Goal: Task Accomplishment & Management: Manage account settings

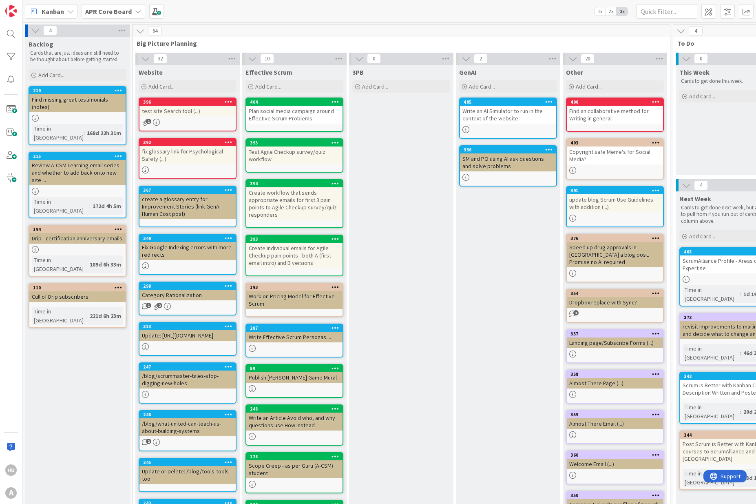
scroll to position [0, 324]
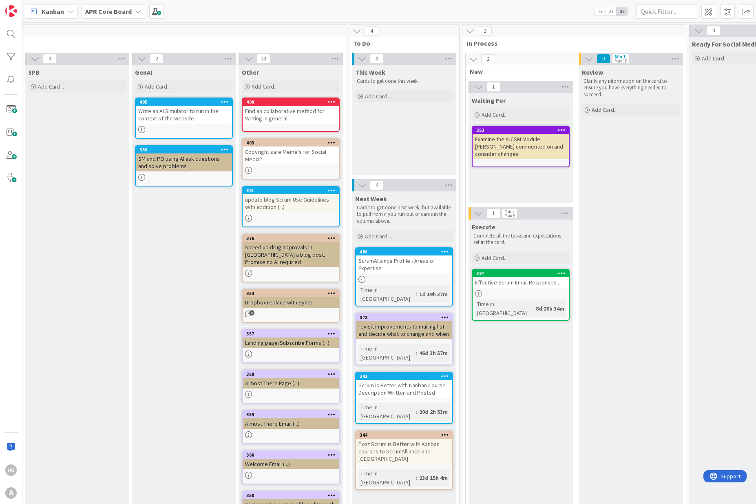
click at [529, 145] on div "Examine the A-CSM Module [PERSON_NAME] commented on and consider changes" at bounding box center [521, 146] width 96 height 25
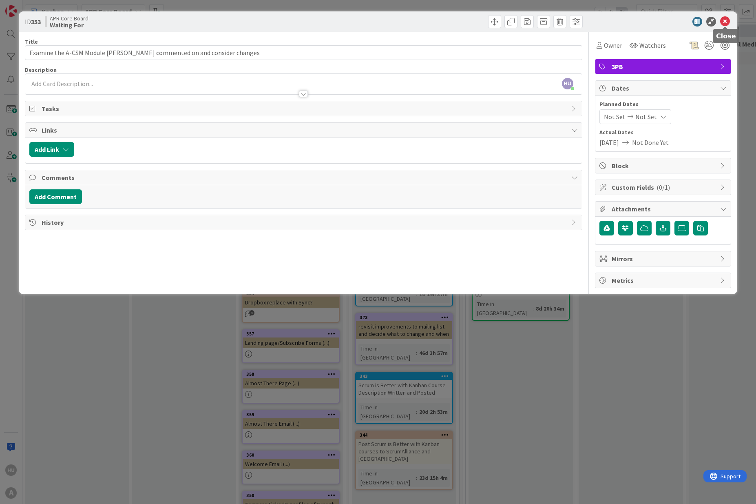
click at [724, 21] on icon at bounding box center [725, 22] width 10 height 10
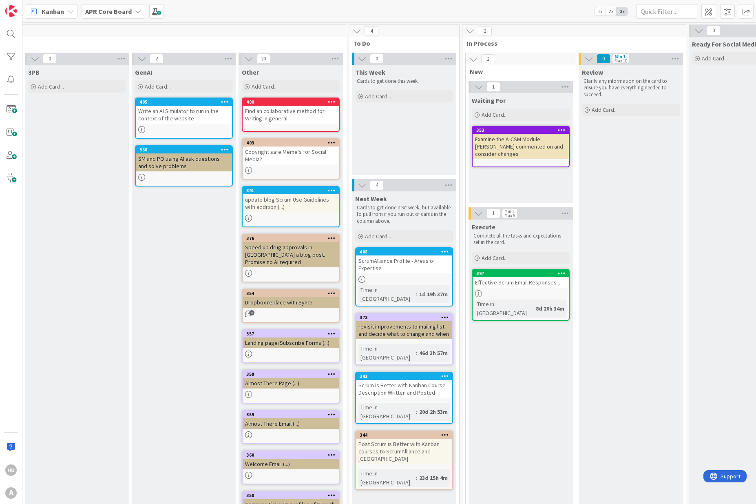
click at [400, 438] on div "Post Scrum is Better with Kanban courses to ScrumAlliance and [GEOGRAPHIC_DATA]" at bounding box center [404, 450] width 96 height 25
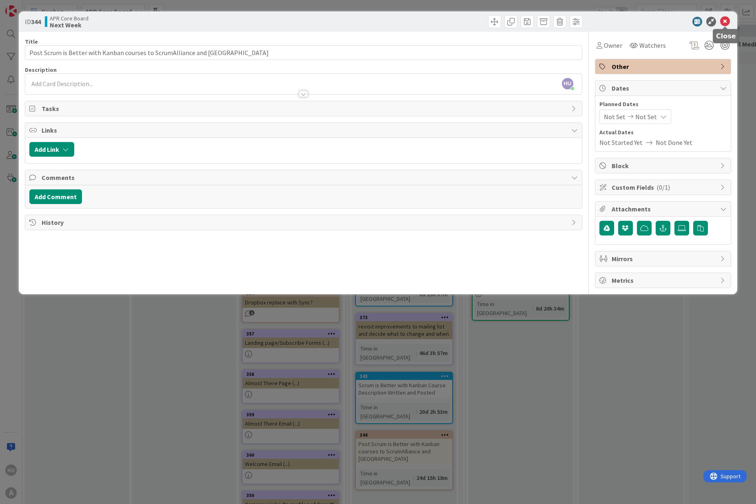
click at [728, 22] on icon at bounding box center [725, 22] width 10 height 10
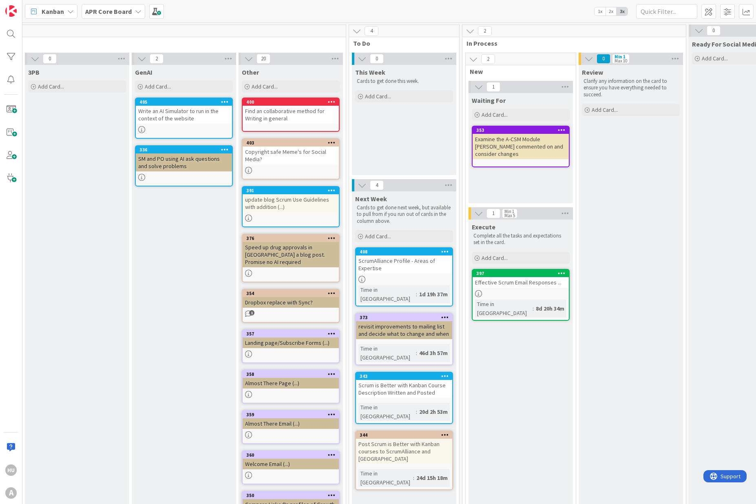
click at [415, 380] on div "Scrum is Better with Kanban Course Description Written and Posted" at bounding box center [404, 389] width 96 height 18
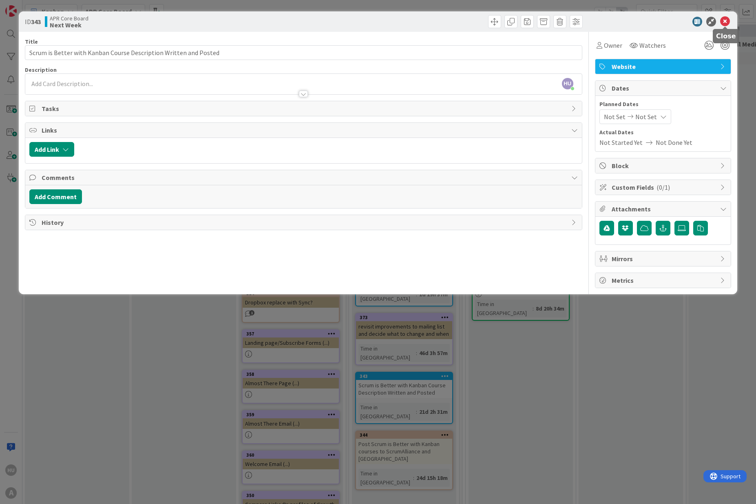
click at [727, 22] on icon at bounding box center [725, 22] width 10 height 10
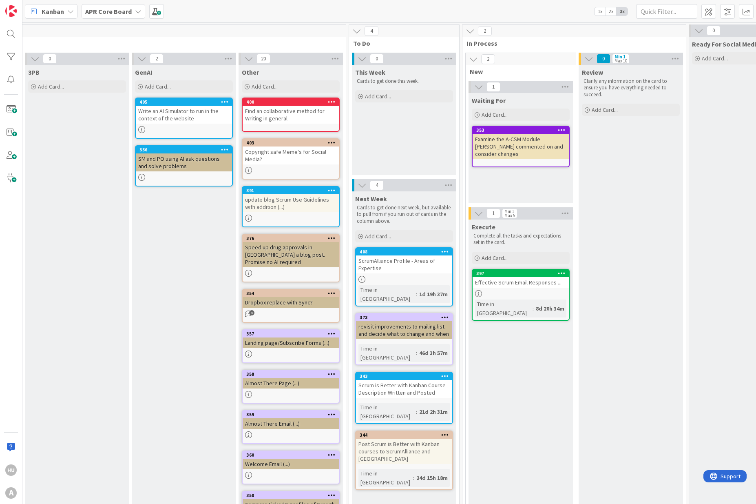
click at [400, 322] on div "revisit improvements to mailing list and decide what to change and when" at bounding box center [404, 330] width 96 height 18
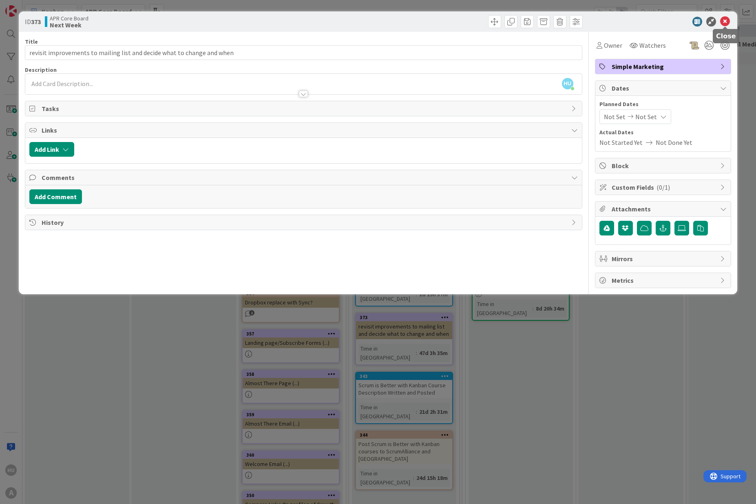
click at [725, 25] on icon at bounding box center [725, 22] width 10 height 10
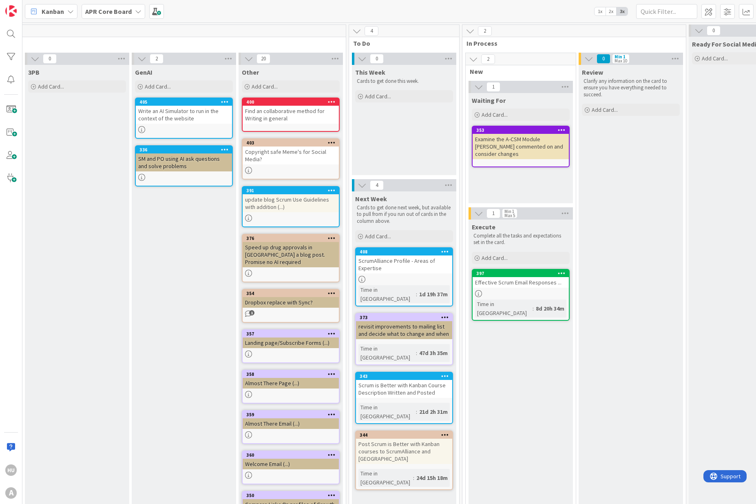
click at [404, 270] on div "ScrumAlliance Profile - Areas of Expertise" at bounding box center [404, 264] width 96 height 18
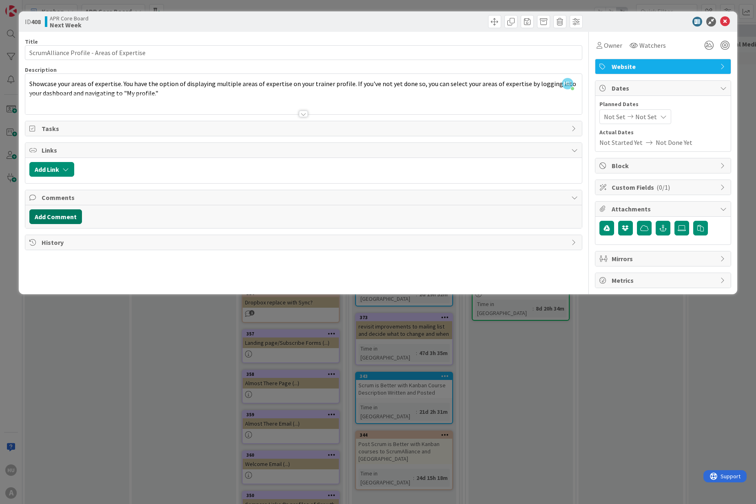
click at [47, 217] on button "Add Comment" at bounding box center [55, 216] width 53 height 15
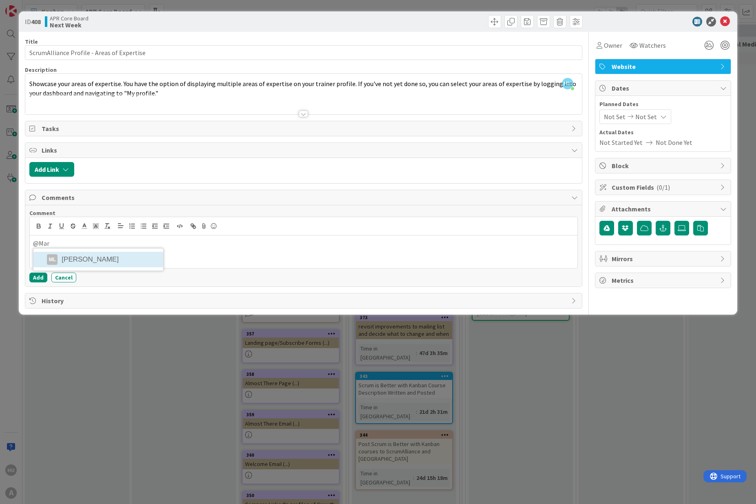
click at [95, 261] on li "ML [PERSON_NAME]" at bounding box center [98, 260] width 130 height 16
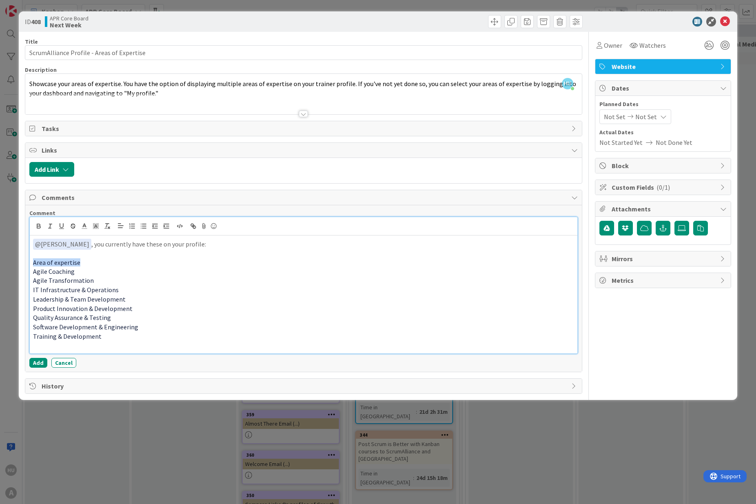
drag, startPoint x: 83, startPoint y: 263, endPoint x: 26, endPoint y: 262, distance: 57.5
click at [26, 262] on div "Comment ﻿ @ [PERSON_NAME] ﻿ , you currently have these on your profile: Area of…" at bounding box center [303, 288] width 556 height 166
click at [39, 226] on icon "button" at bounding box center [38, 227] width 3 height 2
click at [113, 284] on p "Agile Transformation" at bounding box center [303, 280] width 541 height 9
click at [206, 244] on p "﻿ @ [PERSON_NAME] ﻿ , you currently have these on your profile:" at bounding box center [303, 244] width 541 height 11
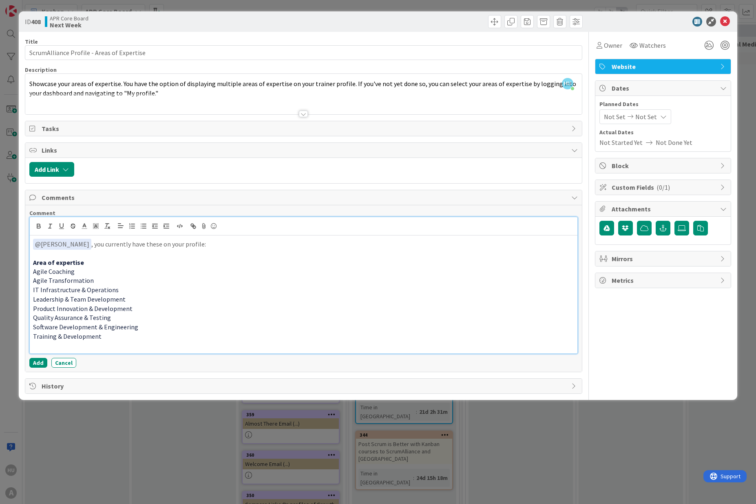
click at [144, 334] on p "Training & Development" at bounding box center [303, 336] width 541 height 9
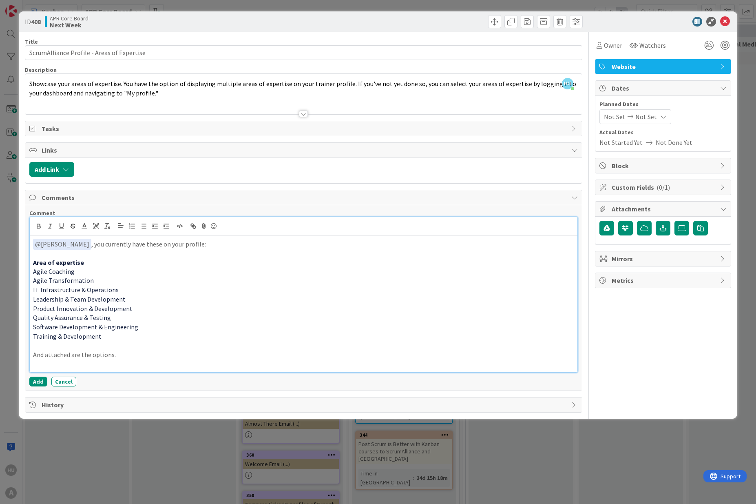
click at [73, 355] on p "And attached are the options." at bounding box center [303, 354] width 541 height 9
click at [161, 359] on p at bounding box center [303, 363] width 541 height 9
click at [73, 365] on p at bounding box center [303, 363] width 541 height 9
click at [700, 229] on icon "button" at bounding box center [701, 228] width 7 height 7
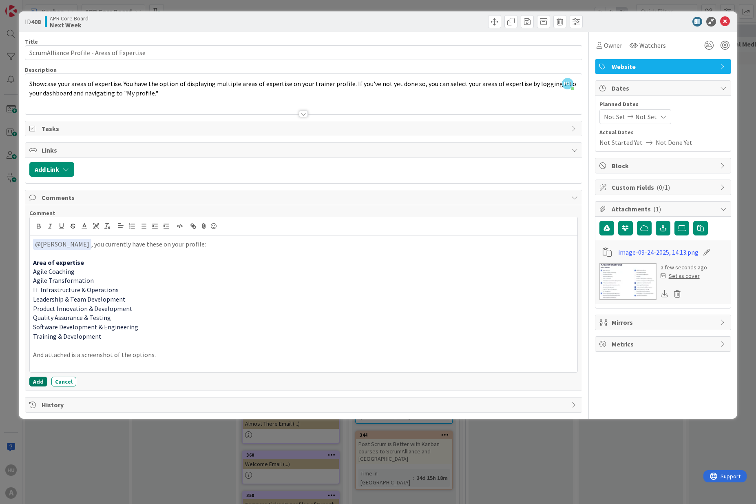
click at [37, 382] on button "Add" at bounding box center [38, 381] width 18 height 10
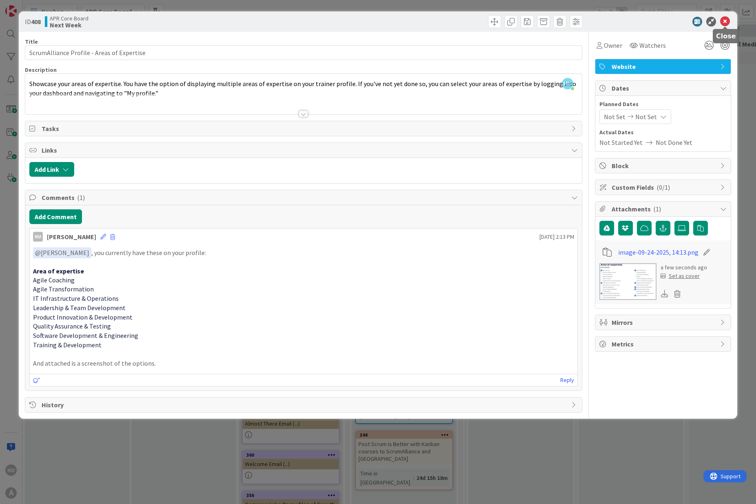
click at [727, 22] on icon at bounding box center [725, 22] width 10 height 10
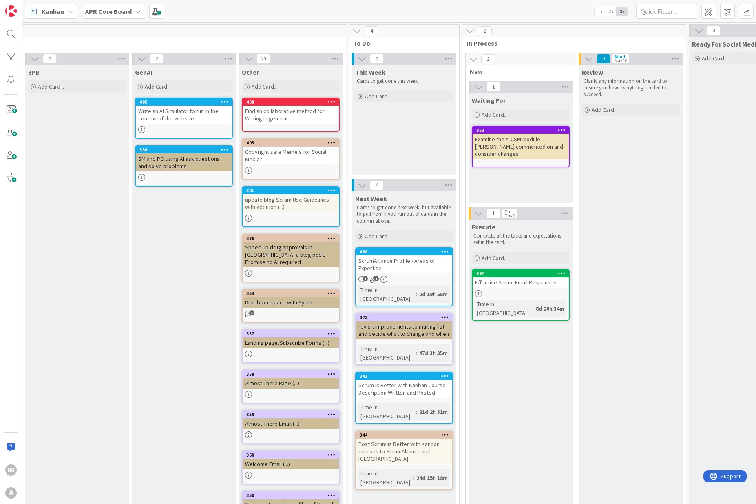
click at [283, 337] on div "Landing page/Subscribe Forms (...)" at bounding box center [291, 342] width 96 height 11
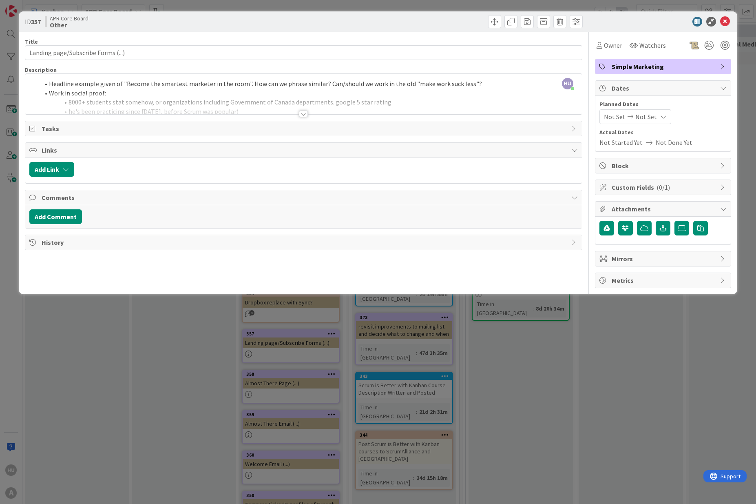
click at [304, 114] on div at bounding box center [303, 114] width 9 height 7
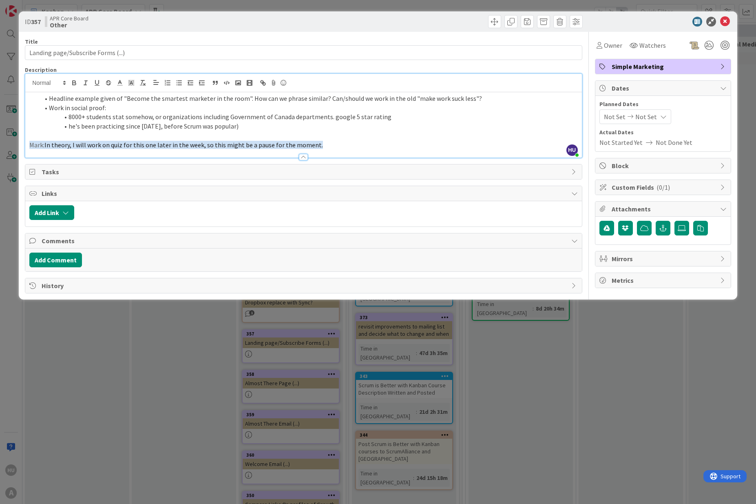
click at [369, 133] on p at bounding box center [303, 135] width 548 height 9
click at [727, 21] on icon at bounding box center [725, 22] width 10 height 10
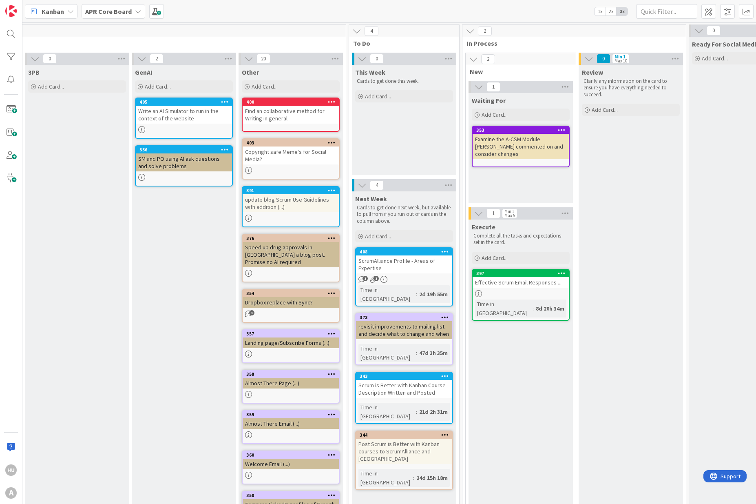
click at [284, 379] on div "Almost There Page (...)" at bounding box center [291, 383] width 96 height 11
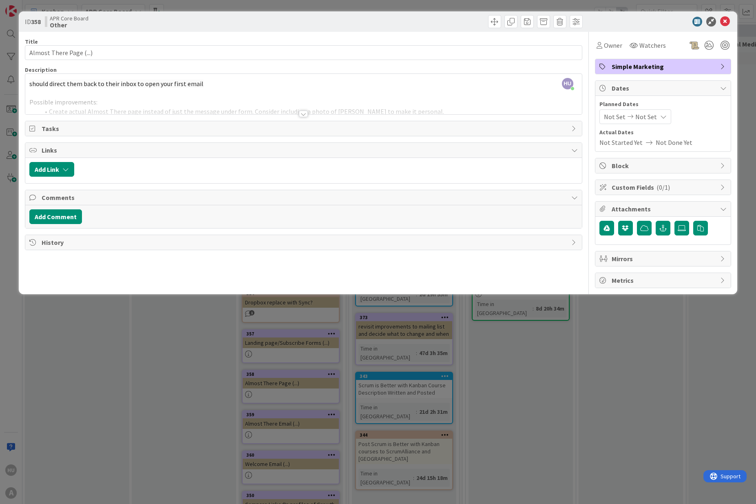
click at [305, 113] on div at bounding box center [303, 114] width 9 height 7
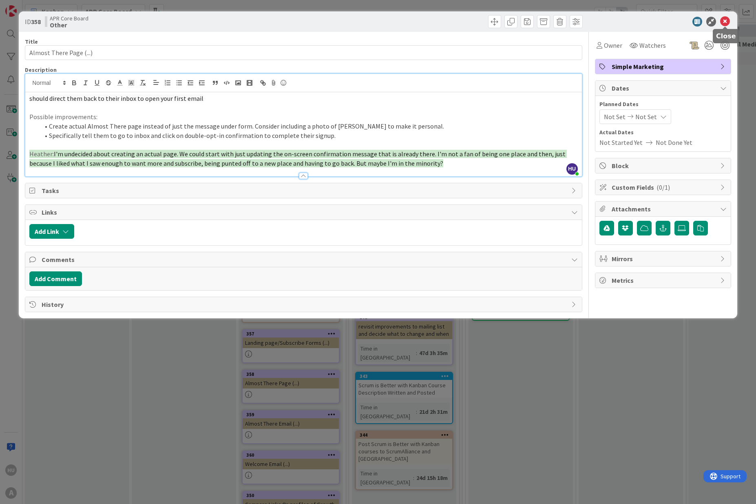
click at [726, 23] on icon at bounding box center [725, 22] width 10 height 10
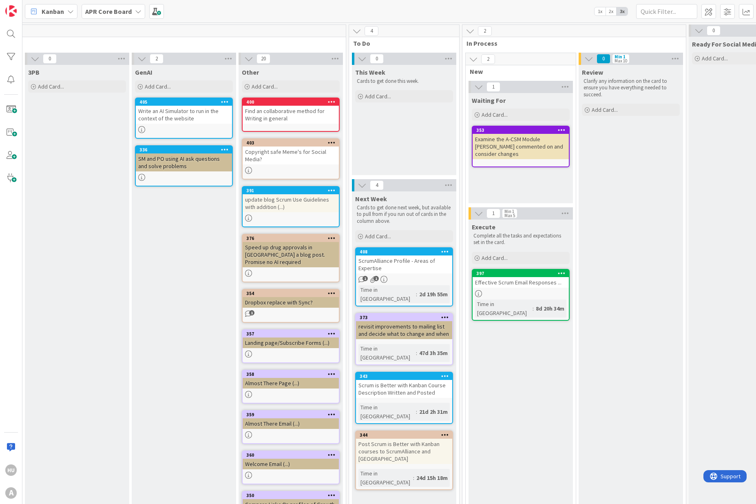
click at [275, 421] on link "359 Almost There Email (...)" at bounding box center [291, 427] width 98 height 34
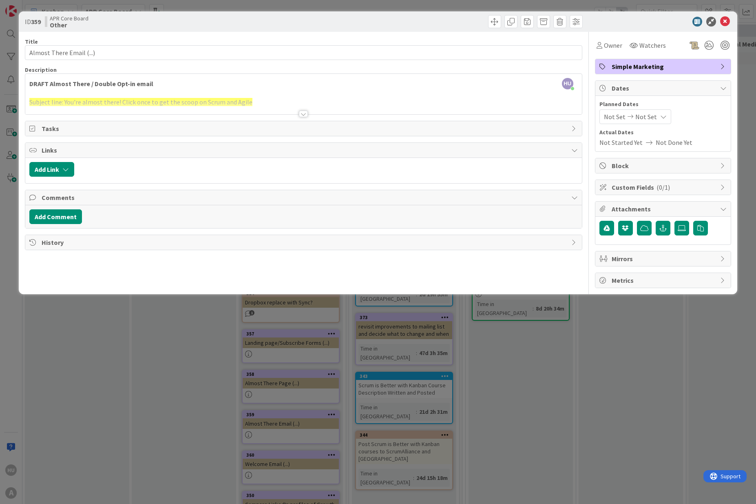
click at [305, 113] on div at bounding box center [303, 114] width 9 height 7
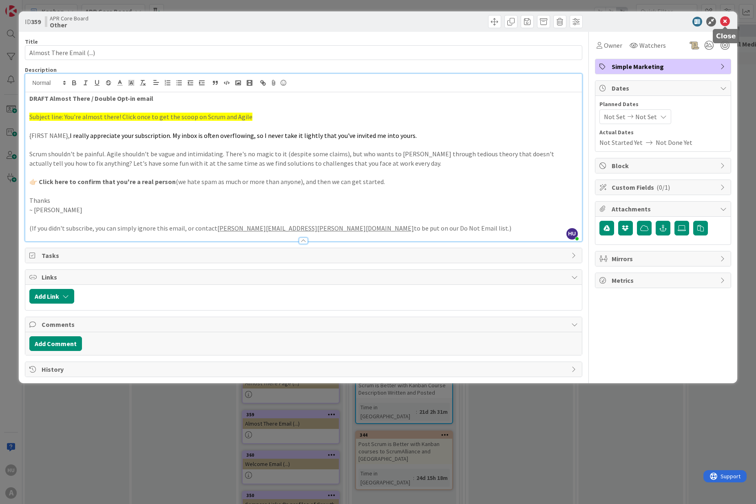
click at [729, 23] on icon at bounding box center [725, 22] width 10 height 10
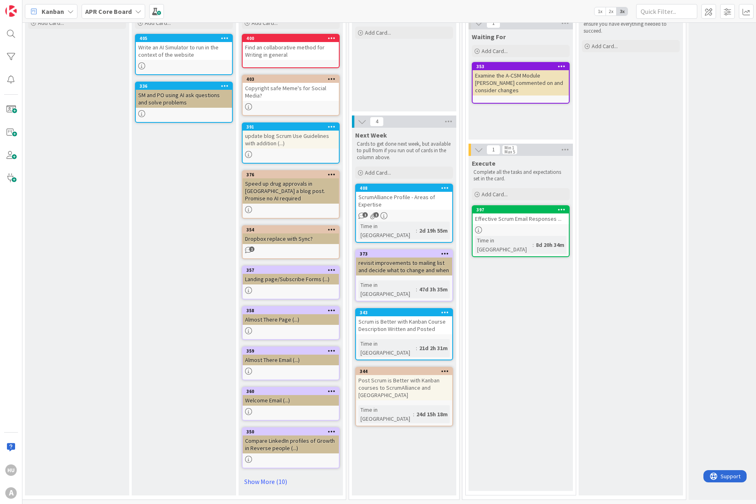
scroll to position [86, 324]
click at [273, 408] on div at bounding box center [291, 411] width 96 height 7
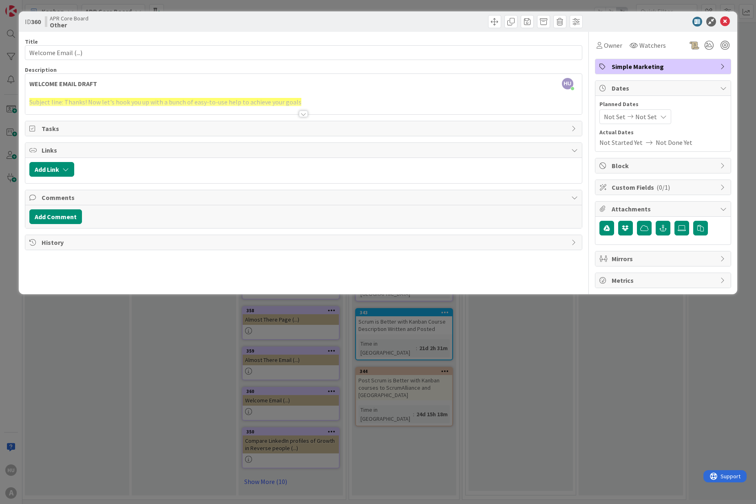
click at [302, 114] on div at bounding box center [303, 114] width 9 height 7
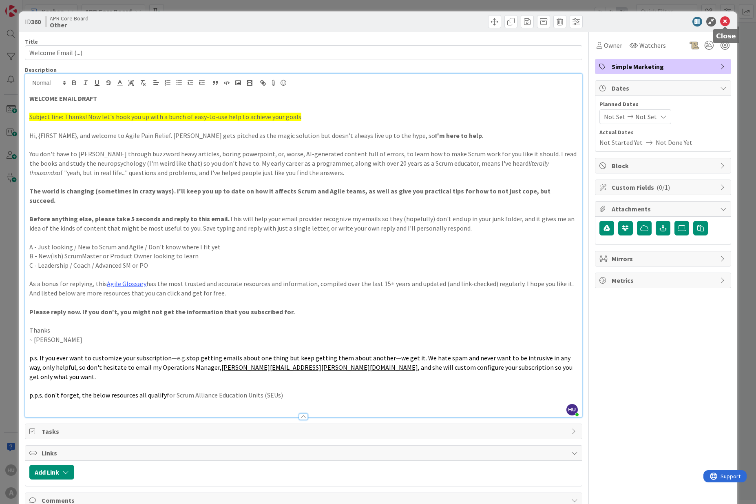
click at [724, 21] on icon at bounding box center [725, 22] width 10 height 10
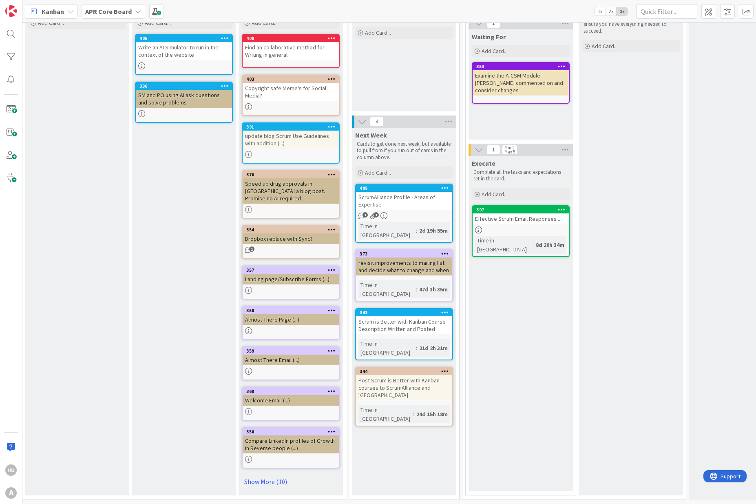
click at [283, 435] on div "Compare LinkedIn profiles of Growth in Reverse people (...)" at bounding box center [291, 444] width 96 height 18
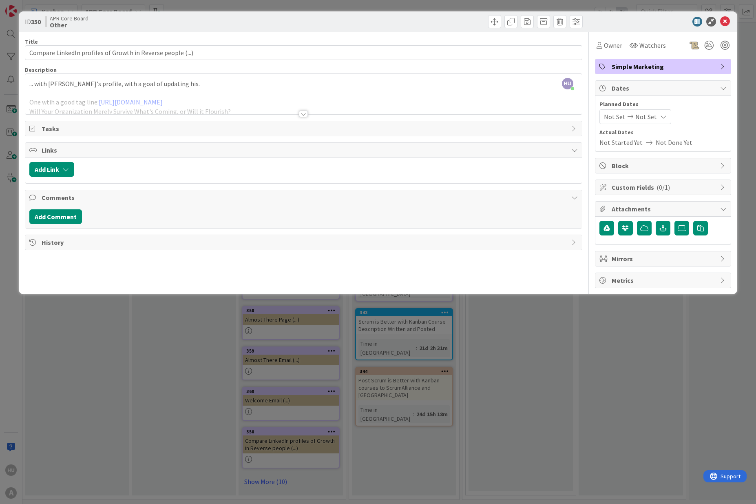
click at [303, 113] on div at bounding box center [303, 114] width 9 height 7
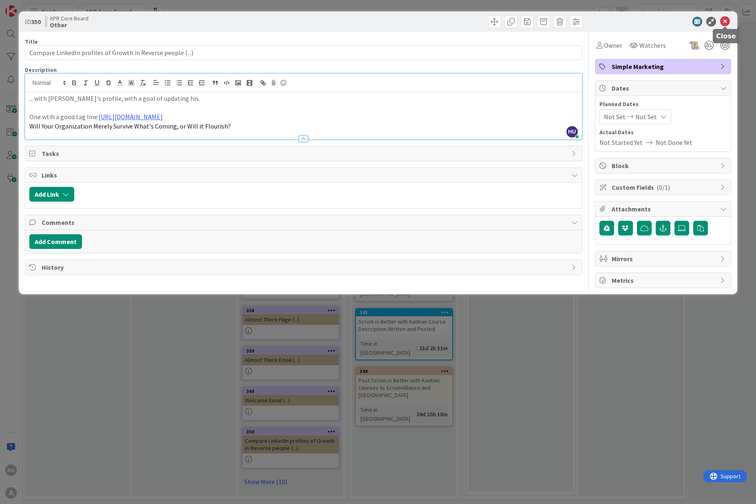
click at [725, 22] on icon at bounding box center [725, 22] width 10 height 10
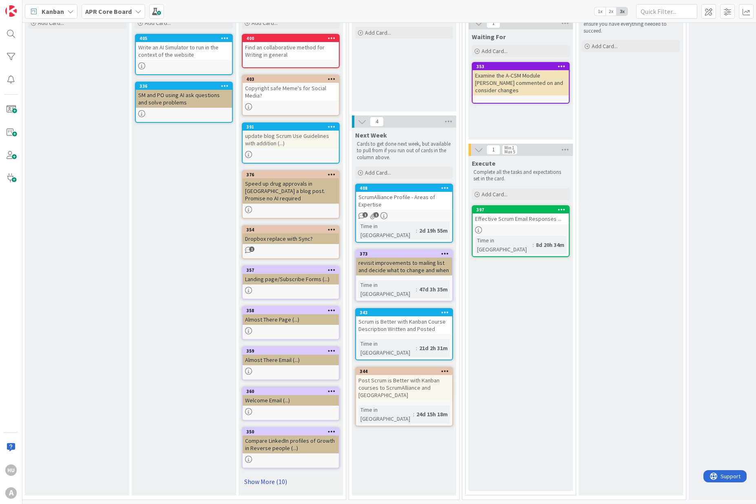
click at [260, 475] on link "Show More (10)" at bounding box center [291, 481] width 98 height 13
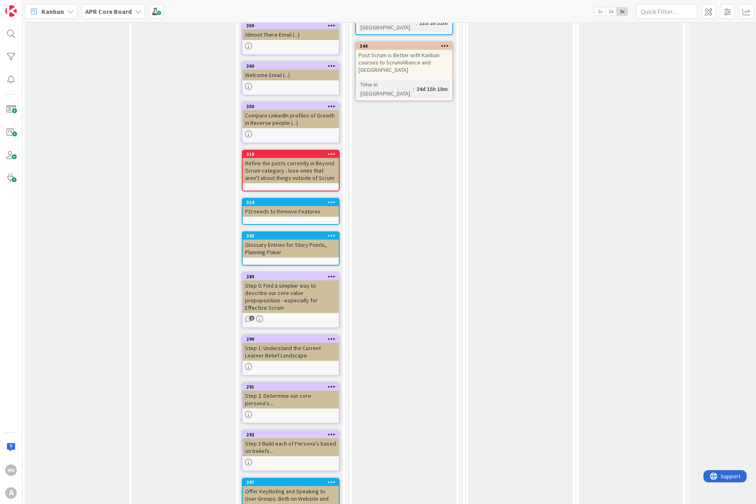
scroll to position [414, 324]
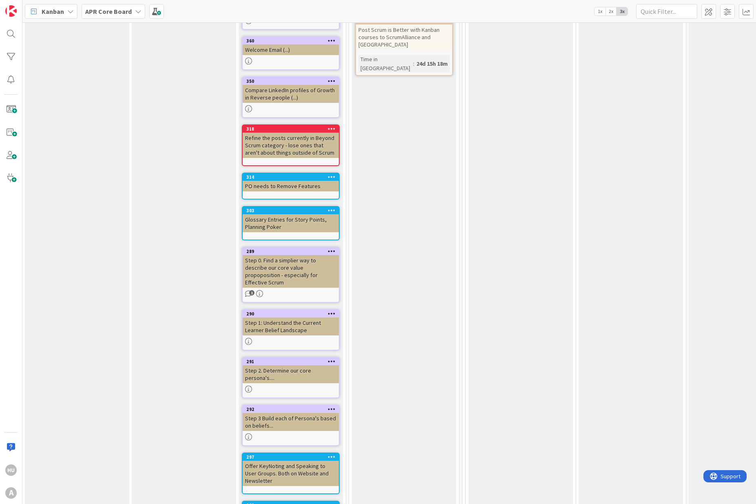
click at [304, 259] on div "Step 0. Find a simplier way to describe our core value propoposition - especial…" at bounding box center [291, 271] width 96 height 33
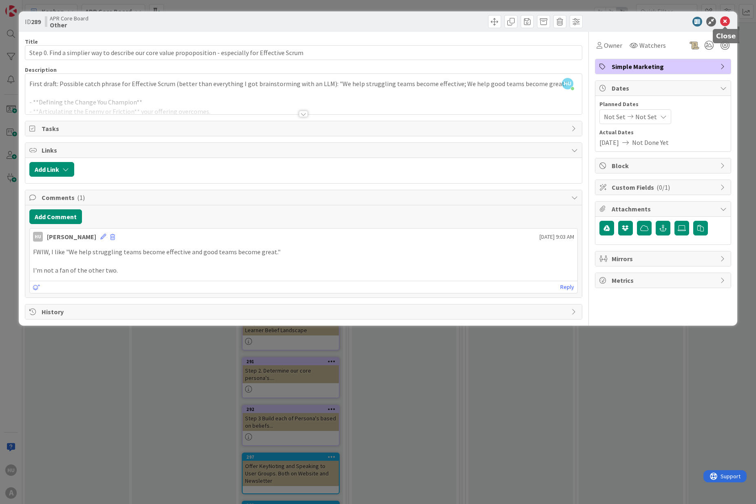
click at [726, 22] on icon at bounding box center [725, 22] width 10 height 10
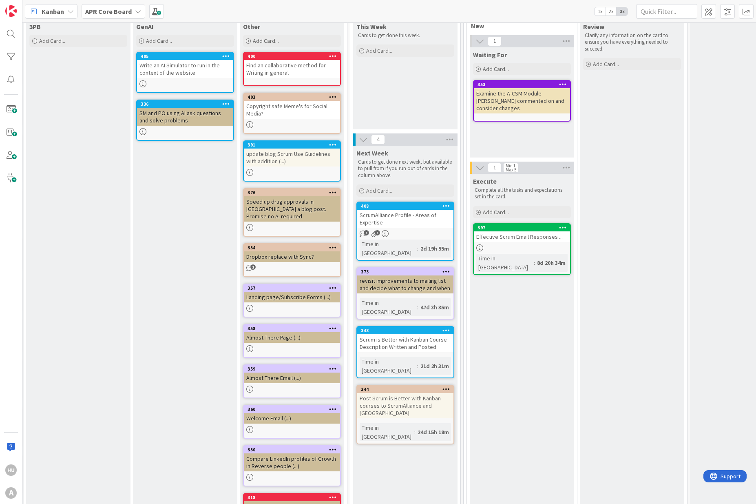
scroll to position [0, 323]
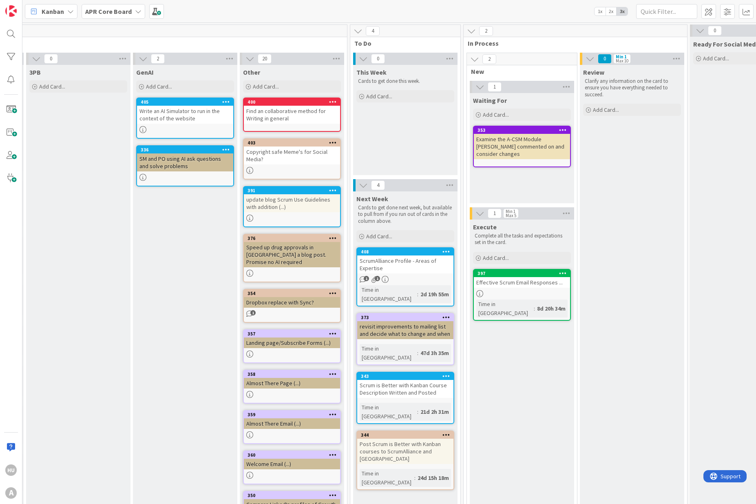
click at [299, 154] on div "Copyright safe Meme's for Social Media?" at bounding box center [292, 155] width 96 height 18
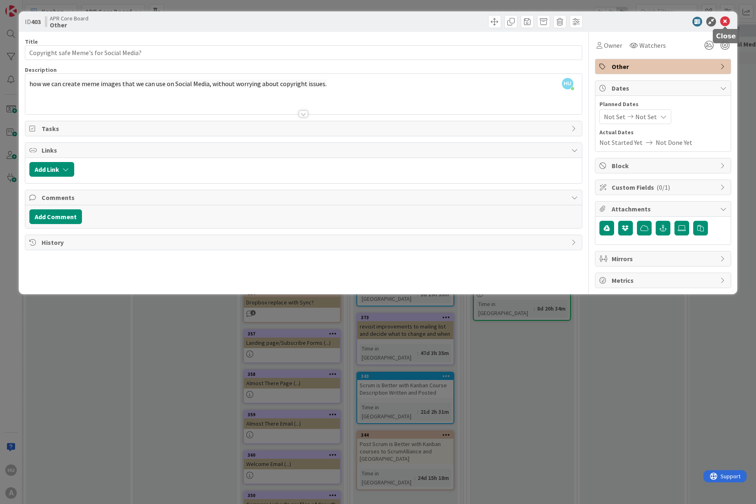
click at [725, 21] on icon at bounding box center [725, 22] width 10 height 10
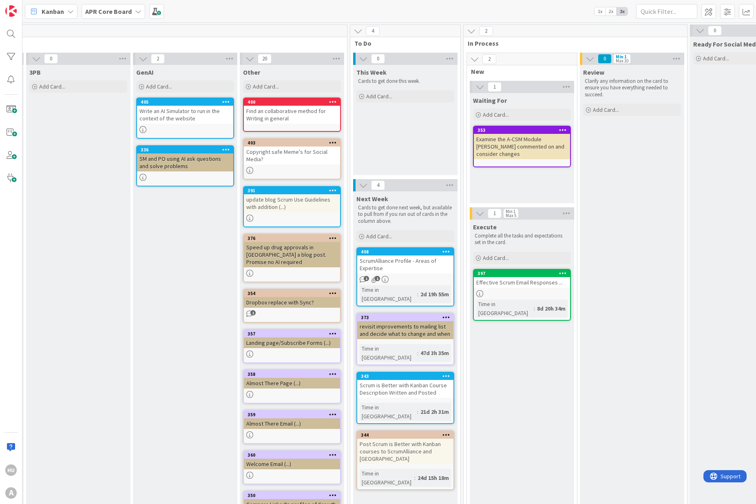
click at [300, 208] on div "update blog Scrum Use Guidelines with addition (...)" at bounding box center [292, 203] width 96 height 18
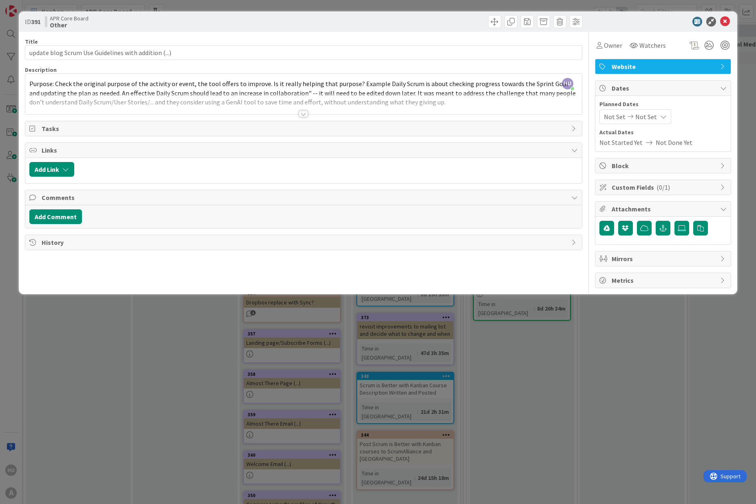
click at [304, 115] on div at bounding box center [303, 114] width 9 height 7
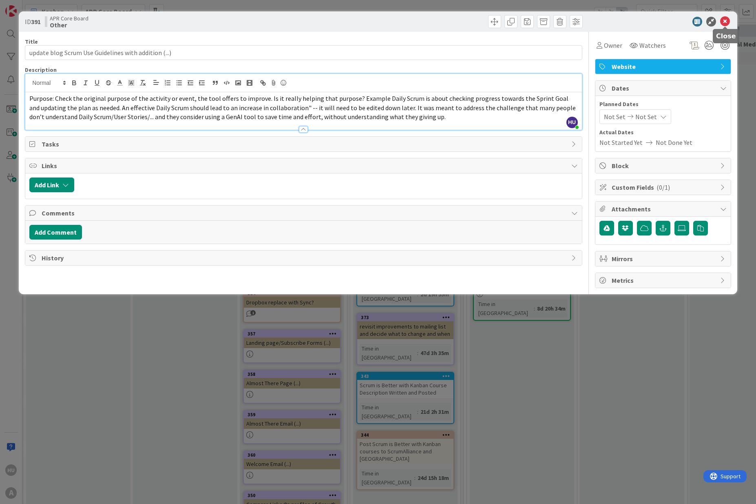
click at [724, 21] on icon at bounding box center [725, 22] width 10 height 10
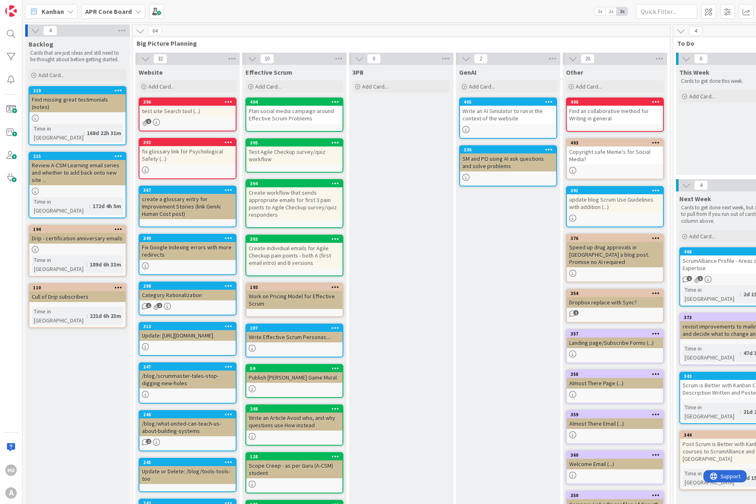
click at [179, 119] on div "1" at bounding box center [188, 122] width 96 height 7
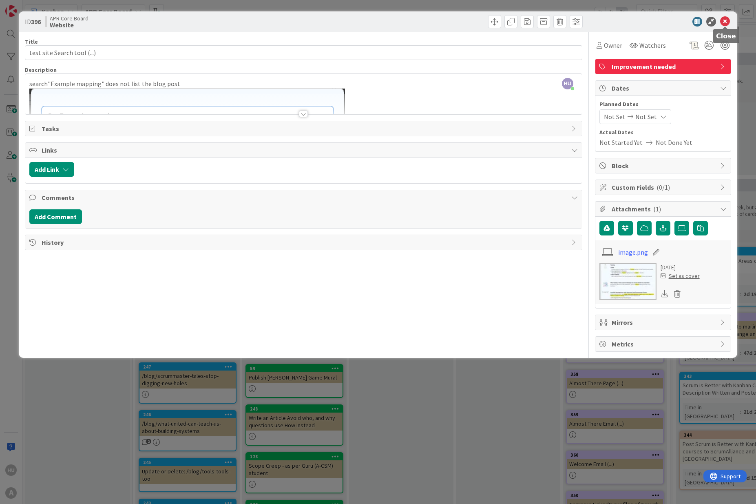
click at [726, 20] on icon at bounding box center [725, 22] width 10 height 10
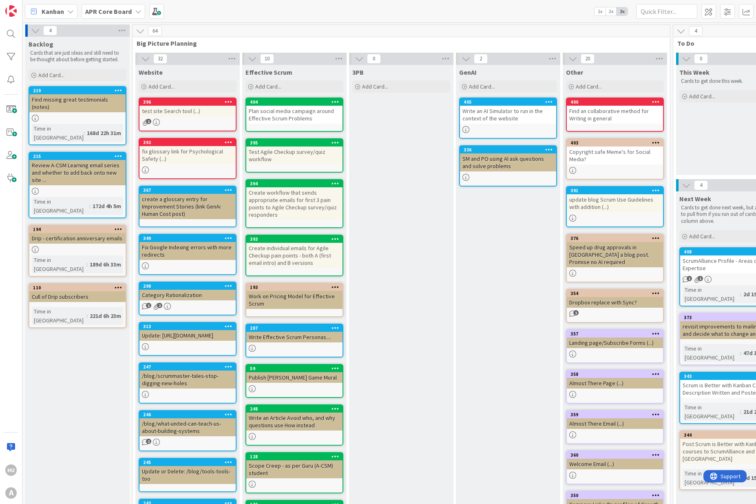
click at [183, 162] on div "fix glossary link for Psychological Safety (...)" at bounding box center [188, 155] width 96 height 18
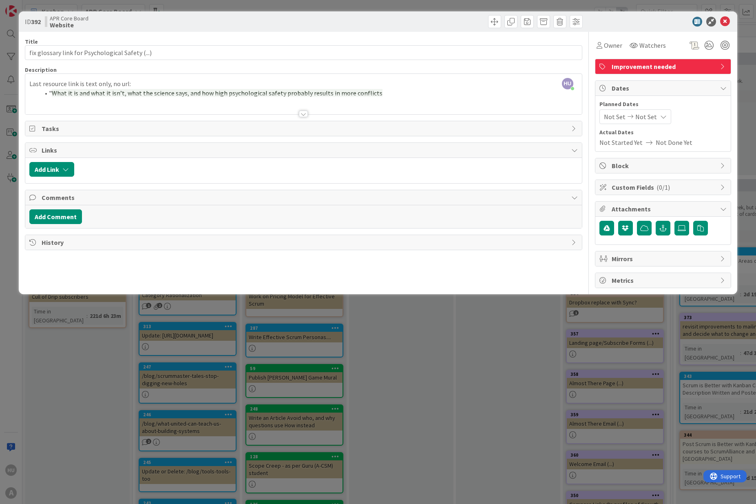
click at [305, 114] on div at bounding box center [303, 114] width 9 height 7
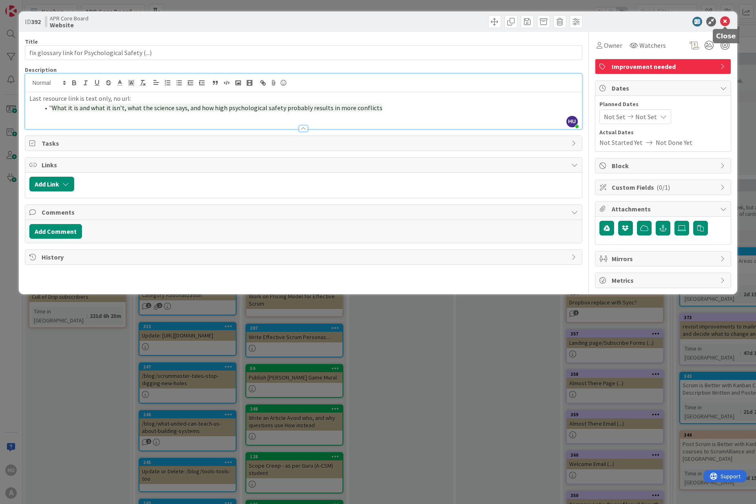
click at [727, 21] on icon at bounding box center [725, 22] width 10 height 10
